Goal: Task Accomplishment & Management: Use online tool/utility

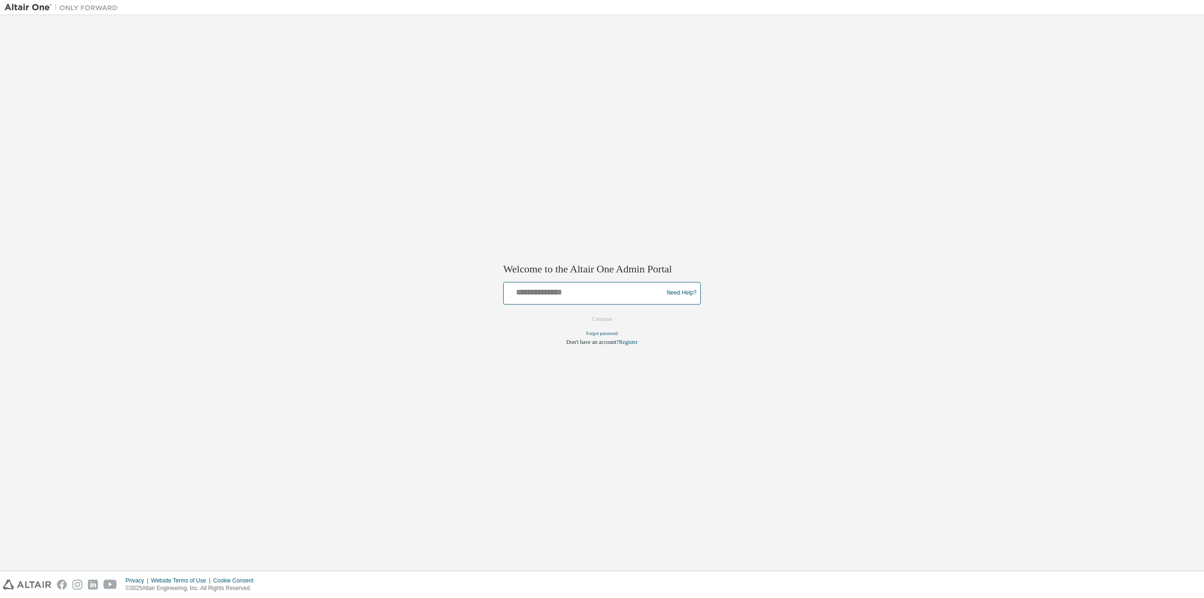
click at [593, 296] on input "text" at bounding box center [585, 291] width 155 height 14
type input "**********"
click at [608, 318] on button "Continue" at bounding box center [602, 319] width 40 height 14
